Goal: Information Seeking & Learning: Learn about a topic

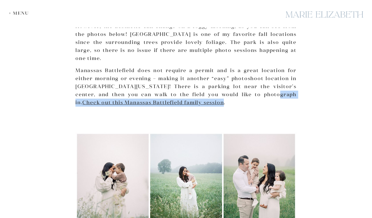
scroll to position [952, 0]
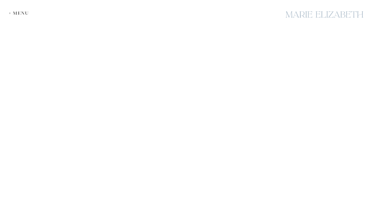
scroll to position [1002, 0]
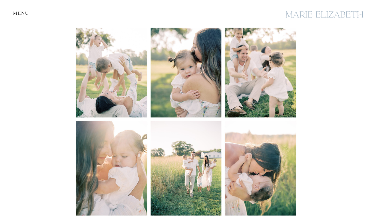
click at [188, 148] on img at bounding box center [186, 169] width 72 height 96
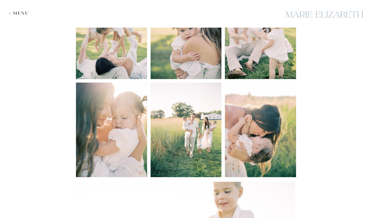
scroll to position [963, 0]
